Goal: Transaction & Acquisition: Book appointment/travel/reservation

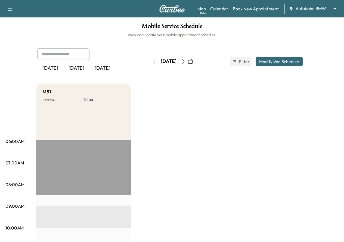
click at [315, 8] on body "Support Log Out Map Beta Calendar Book New Appointment Autobahn BMW ******** ​ …" at bounding box center [172, 121] width 344 height 242
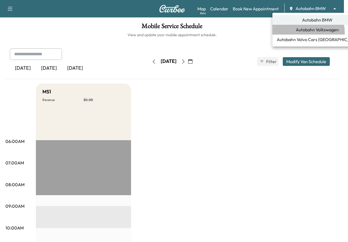
click at [305, 32] on span "Autobahn Volkswagen" at bounding box center [317, 29] width 43 height 7
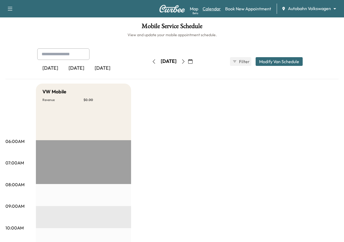
click at [213, 7] on link "Calendar" at bounding box center [212, 8] width 18 height 7
click at [186, 62] on icon "button" at bounding box center [183, 61] width 4 height 4
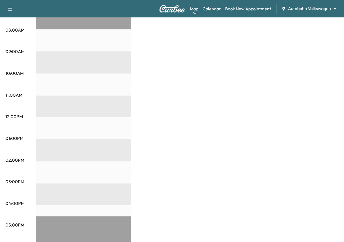
scroll to position [146, 0]
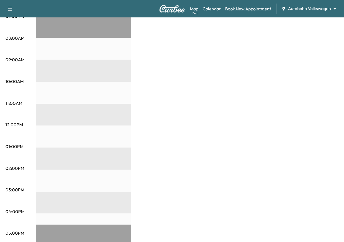
click at [237, 10] on link "Book New Appointment" at bounding box center [248, 8] width 46 height 7
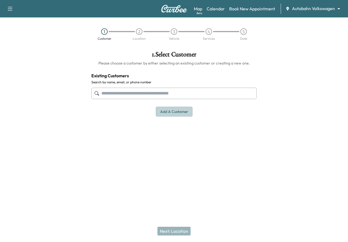
click at [168, 111] on button "Add a customer" at bounding box center [174, 112] width 37 height 10
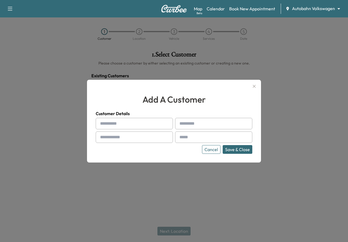
click at [216, 57] on div at bounding box center [174, 121] width 348 height 242
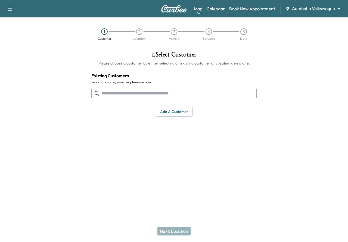
click at [229, 96] on input "text" at bounding box center [174, 93] width 166 height 11
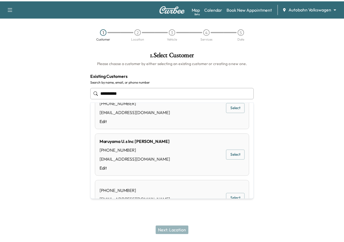
scroll to position [82, 0]
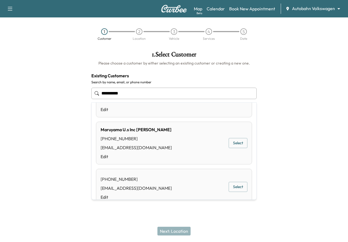
click at [241, 146] on button "Select" at bounding box center [238, 143] width 19 height 10
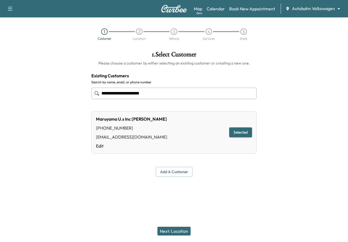
type input "**********"
click at [169, 228] on button "Next: Location" at bounding box center [174, 231] width 33 height 9
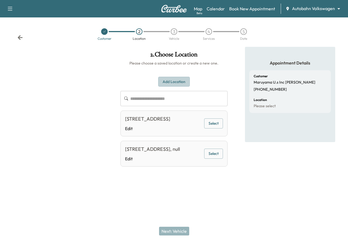
click at [170, 85] on button "Add Location" at bounding box center [174, 82] width 32 height 10
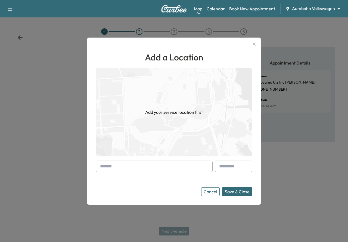
click at [134, 162] on input "text" at bounding box center [154, 166] width 117 height 11
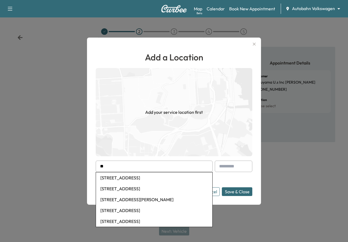
type input "*"
click at [166, 180] on li "[STREET_ADDRESS]" at bounding box center [154, 177] width 117 height 11
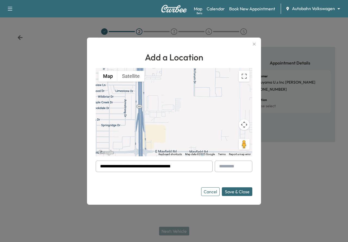
click at [234, 164] on input "text" at bounding box center [234, 166] width 38 height 11
click at [103, 166] on div at bounding box center [101, 166] width 7 height 7
click at [103, 167] on div at bounding box center [101, 166] width 7 height 7
click at [116, 166] on input "**********" at bounding box center [154, 166] width 117 height 11
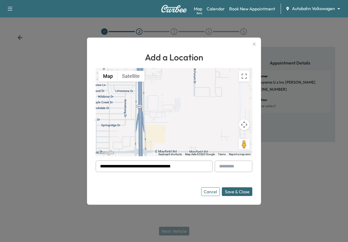
click at [103, 165] on div at bounding box center [101, 166] width 7 height 7
click at [110, 165] on input "**********" at bounding box center [154, 166] width 117 height 11
type input "**********"
click at [161, 177] on li "[STREET_ADDRESS]" at bounding box center [154, 177] width 117 height 11
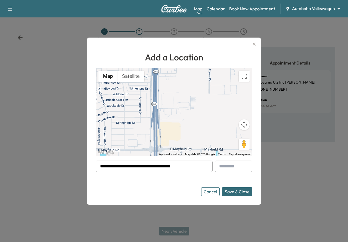
click at [246, 192] on button "Save & Close" at bounding box center [237, 191] width 30 height 9
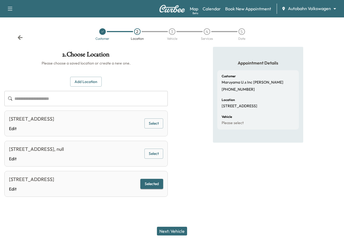
click at [171, 233] on button "Next: Vehicle" at bounding box center [172, 231] width 30 height 9
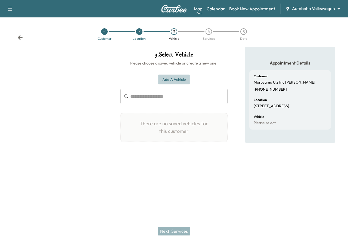
click at [173, 80] on button "Add a Vehicle" at bounding box center [174, 80] width 32 height 10
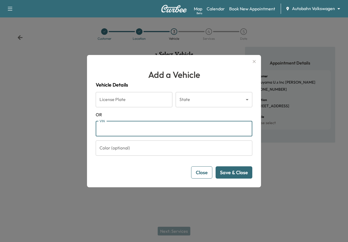
click at [150, 128] on input "VIN" at bounding box center [174, 128] width 157 height 15
paste input "**********"
type input "**********"
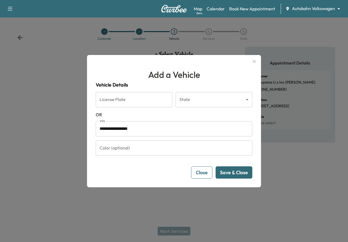
click at [247, 176] on button "Save & Close" at bounding box center [234, 172] width 37 height 12
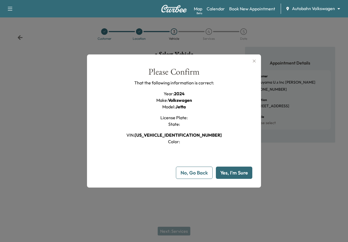
click at [247, 176] on button "Yes, I'm Sure" at bounding box center [234, 173] width 36 height 12
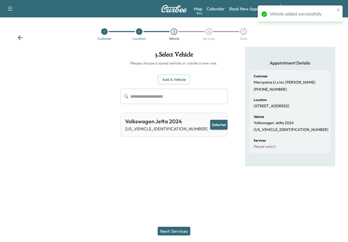
click at [180, 231] on button "Next: Services" at bounding box center [174, 231] width 33 height 9
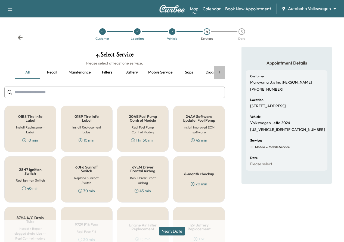
click at [223, 72] on div at bounding box center [219, 72] width 11 height 13
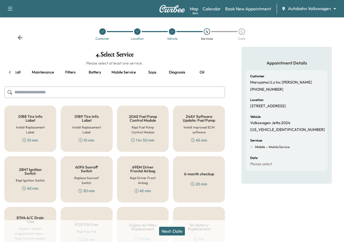
click at [201, 72] on button "Oil" at bounding box center [202, 72] width 24 height 13
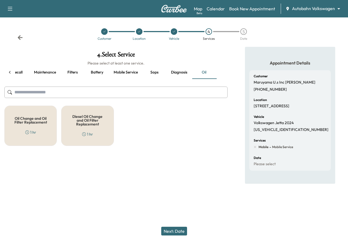
click at [31, 126] on div "Oil Change and Oil Filter Replacement 1 hr" at bounding box center [30, 126] width 53 height 40
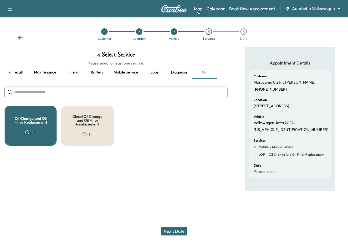
click at [170, 230] on button "Next: Date" at bounding box center [174, 231] width 26 height 9
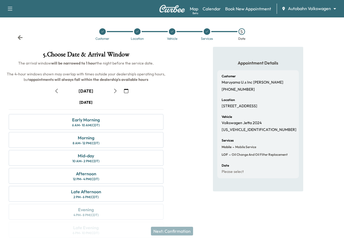
click at [128, 93] on icon "button" at bounding box center [126, 91] width 4 height 4
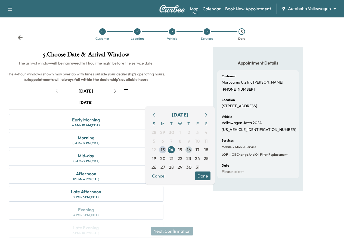
click at [189, 152] on span "16" at bounding box center [189, 149] width 4 height 7
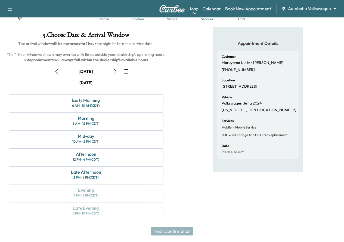
scroll to position [30, 0]
click at [150, 121] on div "Morning 8 AM - 12 PM (CDT)" at bounding box center [86, 120] width 155 height 16
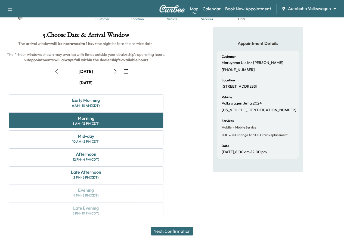
click at [166, 233] on button "Next: Confirmation" at bounding box center [172, 231] width 42 height 9
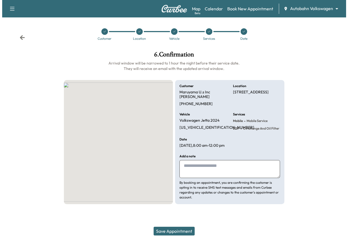
scroll to position [0, 0]
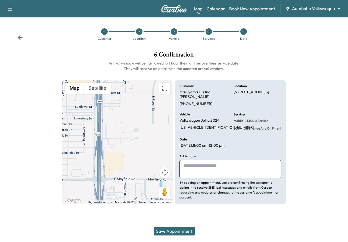
click at [189, 171] on textarea at bounding box center [231, 169] width 102 height 18
click at [198, 166] on textarea at bounding box center [231, 169] width 102 height 18
click at [190, 231] on button "Save Appointment" at bounding box center [174, 231] width 41 height 9
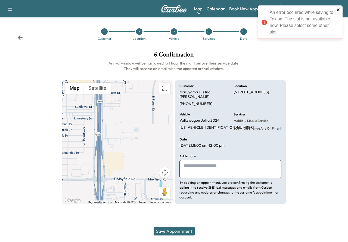
click at [339, 8] on icon "close" at bounding box center [339, 10] width 4 height 4
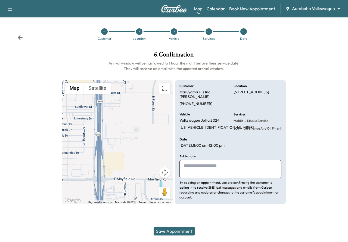
click at [217, 173] on textarea at bounding box center [231, 169] width 102 height 18
type textarea "**********"
click at [183, 229] on button "Save Appointment" at bounding box center [174, 231] width 41 height 9
click at [210, 143] on p "[DATE] 8:00 am - 12:00 pm" at bounding box center [202, 145] width 45 height 5
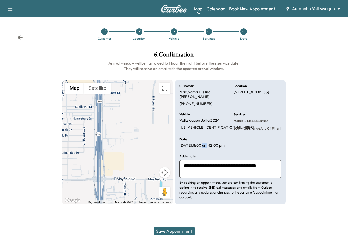
click at [210, 143] on p "[DATE] 8:00 am - 12:00 pm" at bounding box center [202, 145] width 45 height 5
click at [223, 214] on div at bounding box center [174, 217] width 348 height 17
drag, startPoint x: 271, startPoint y: 167, endPoint x: 182, endPoint y: 167, distance: 89.0
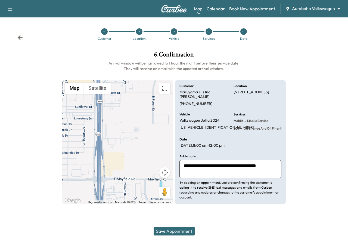
click at [182, 167] on textarea "**********" at bounding box center [231, 169] width 102 height 18
click at [179, 228] on button "Save Appointment" at bounding box center [174, 231] width 41 height 9
